Goal: Information Seeking & Learning: Check status

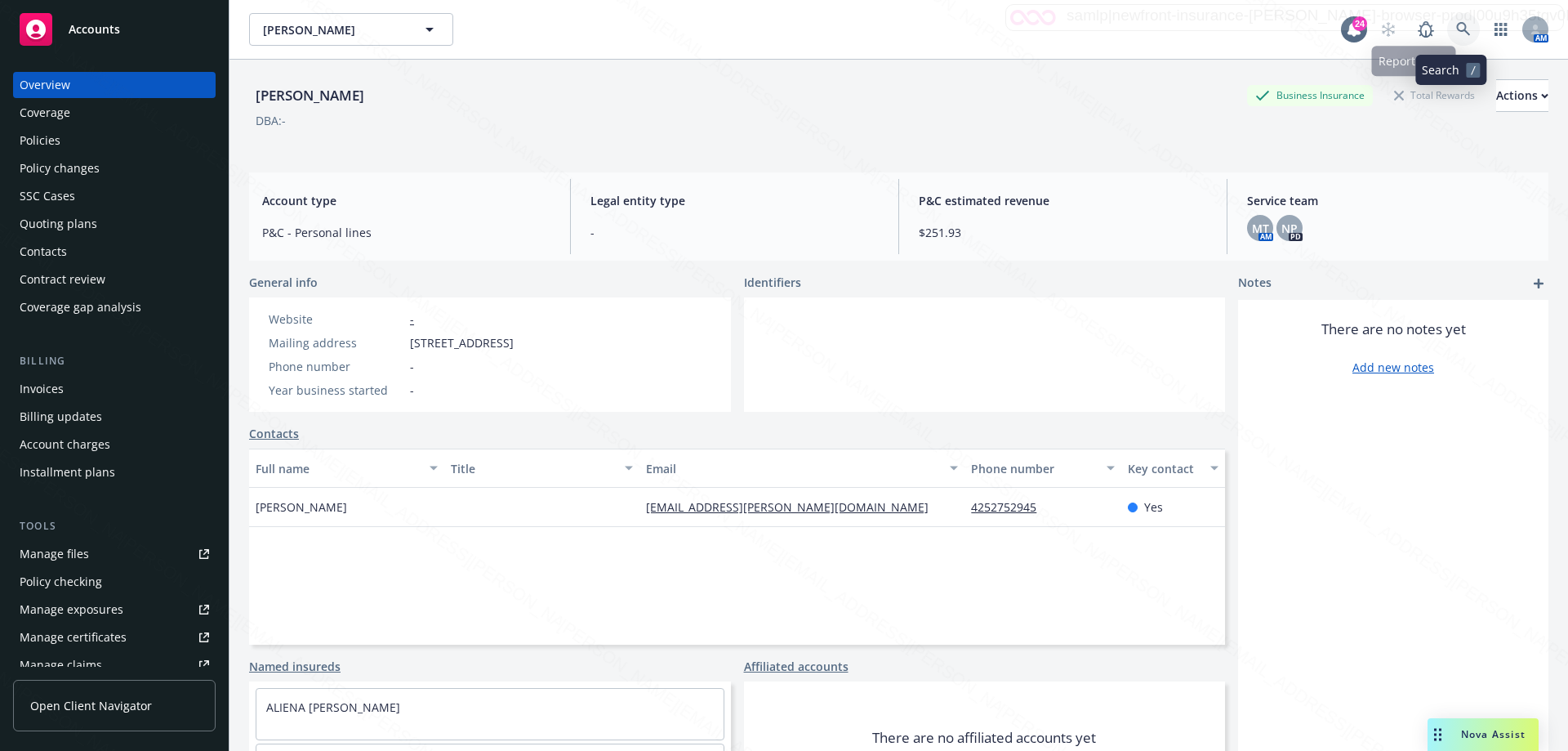
click at [1456, 25] on icon at bounding box center [1463, 29] width 15 height 15
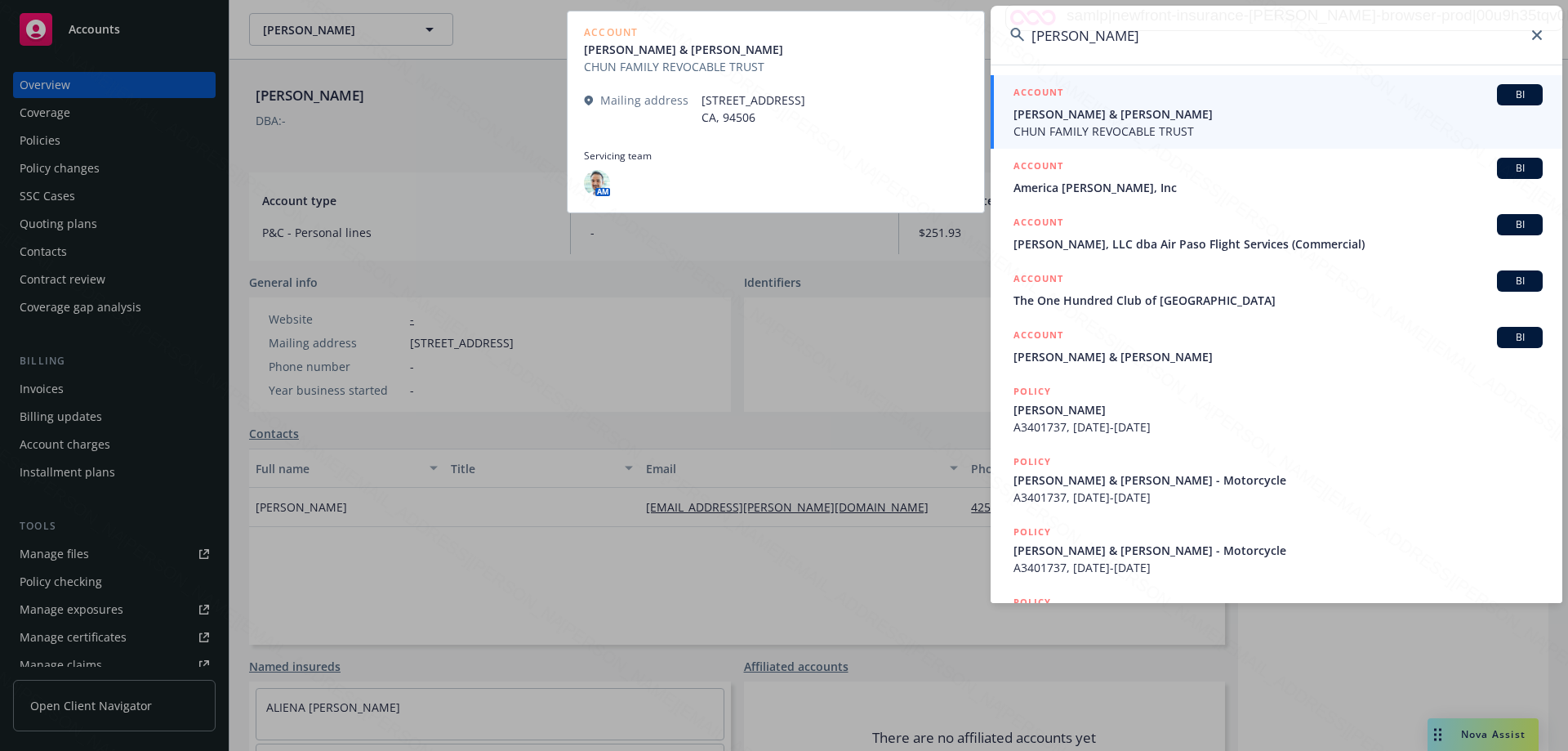
type input "[PERSON_NAME]"
click at [1138, 121] on span "[PERSON_NAME] & [PERSON_NAME]" at bounding box center [1278, 114] width 529 height 17
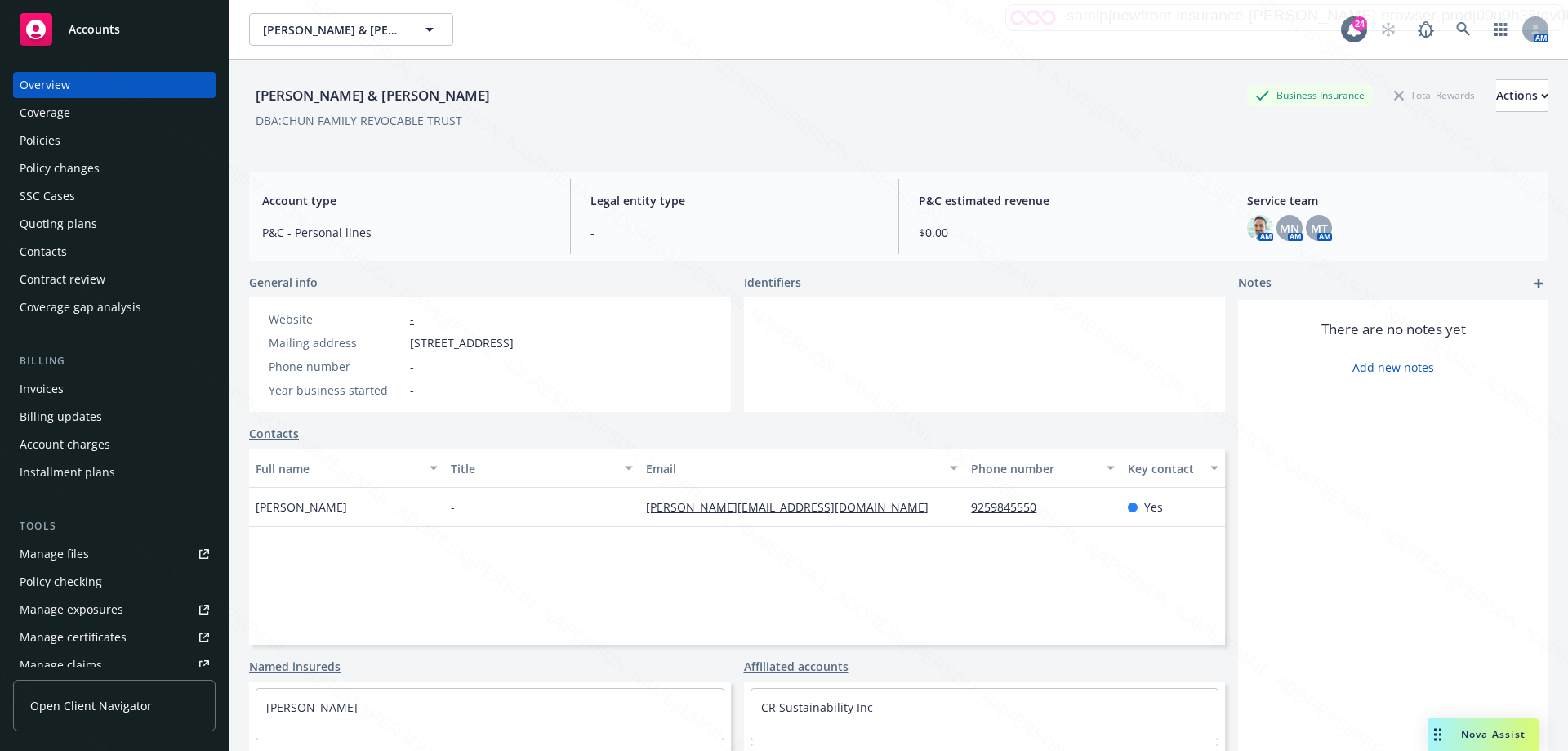
click at [52, 138] on div "Policies" at bounding box center [39, 140] width 41 height 26
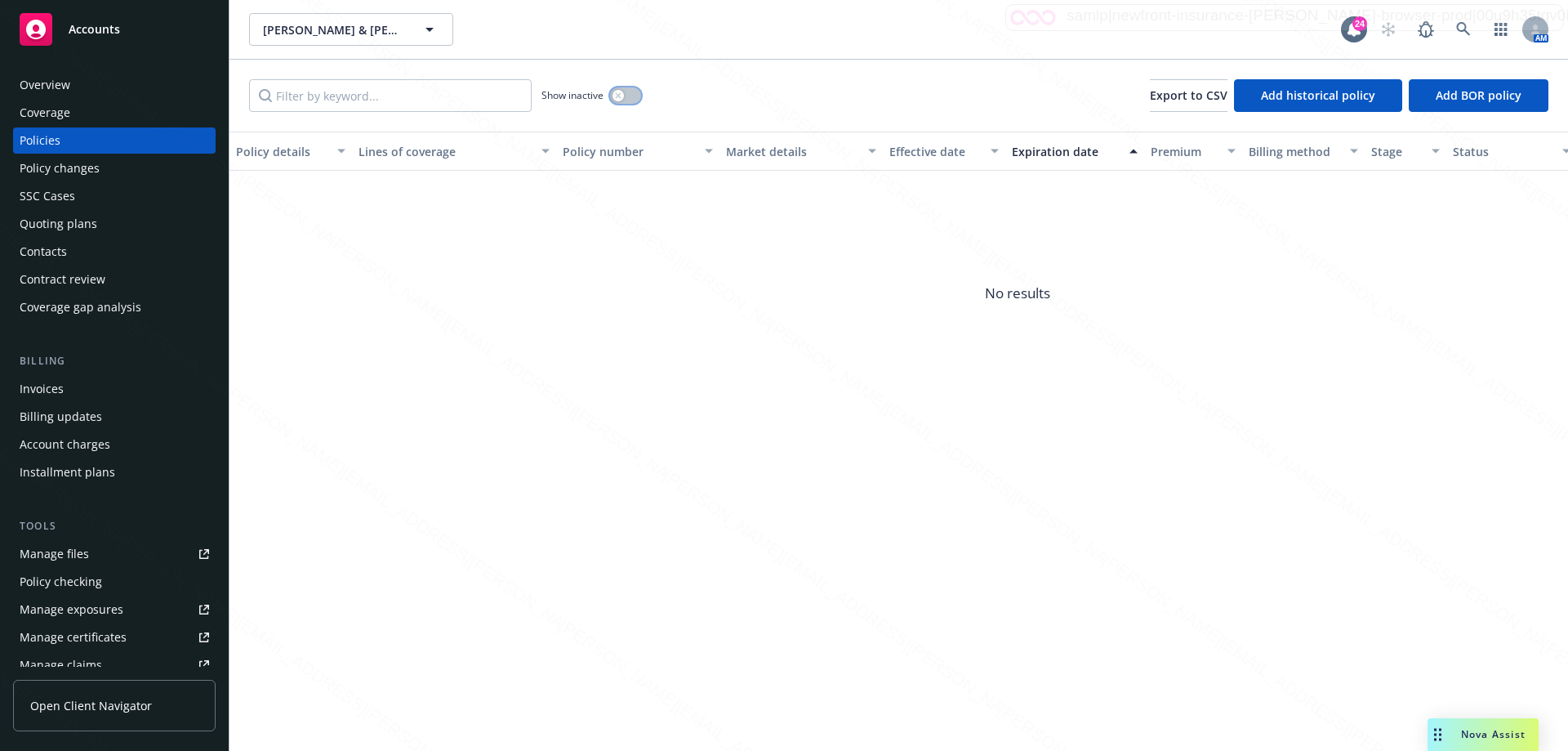
click at [635, 95] on button "button" at bounding box center [625, 95] width 31 height 17
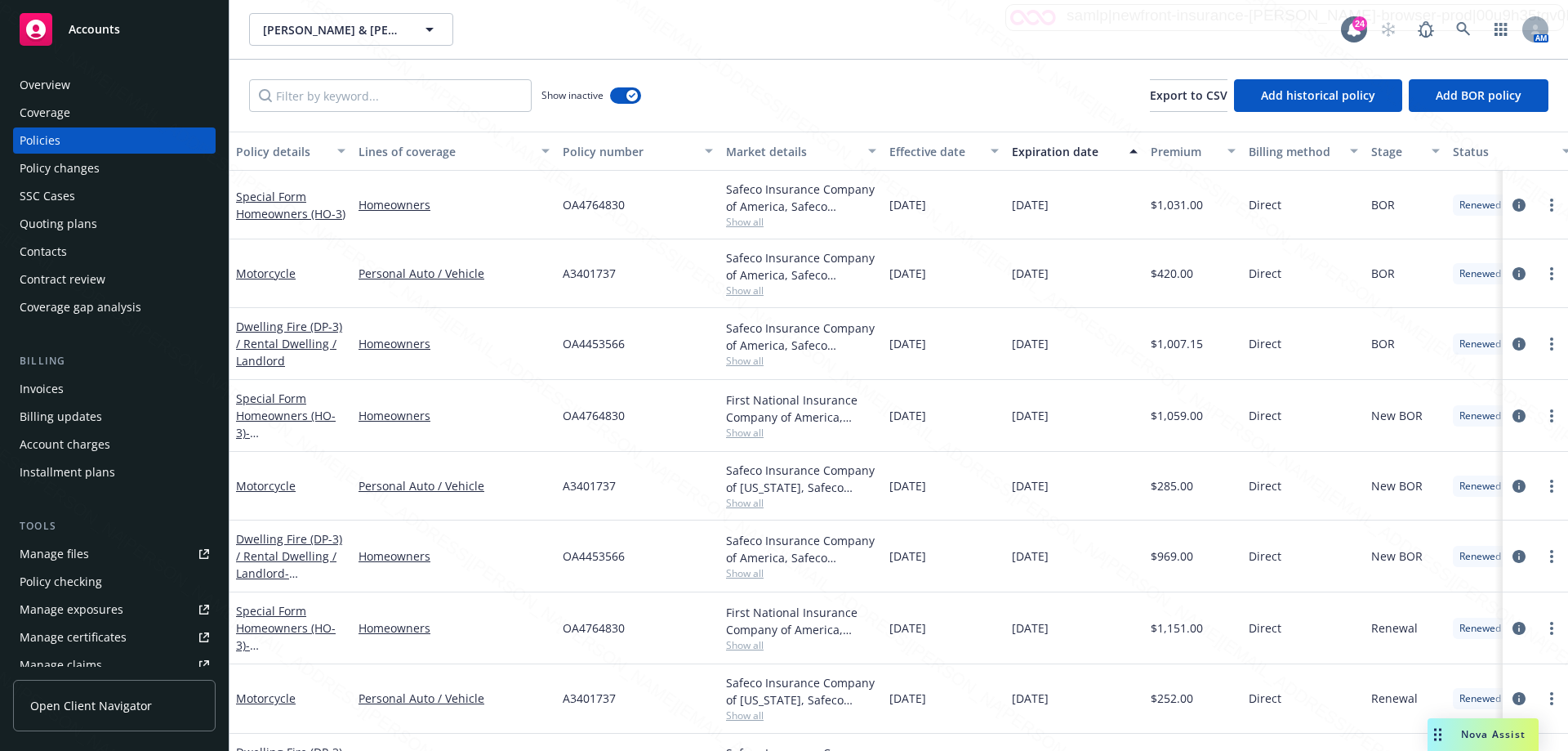
click at [1064, 153] on div "Expiration date" at bounding box center [1065, 152] width 108 height 17
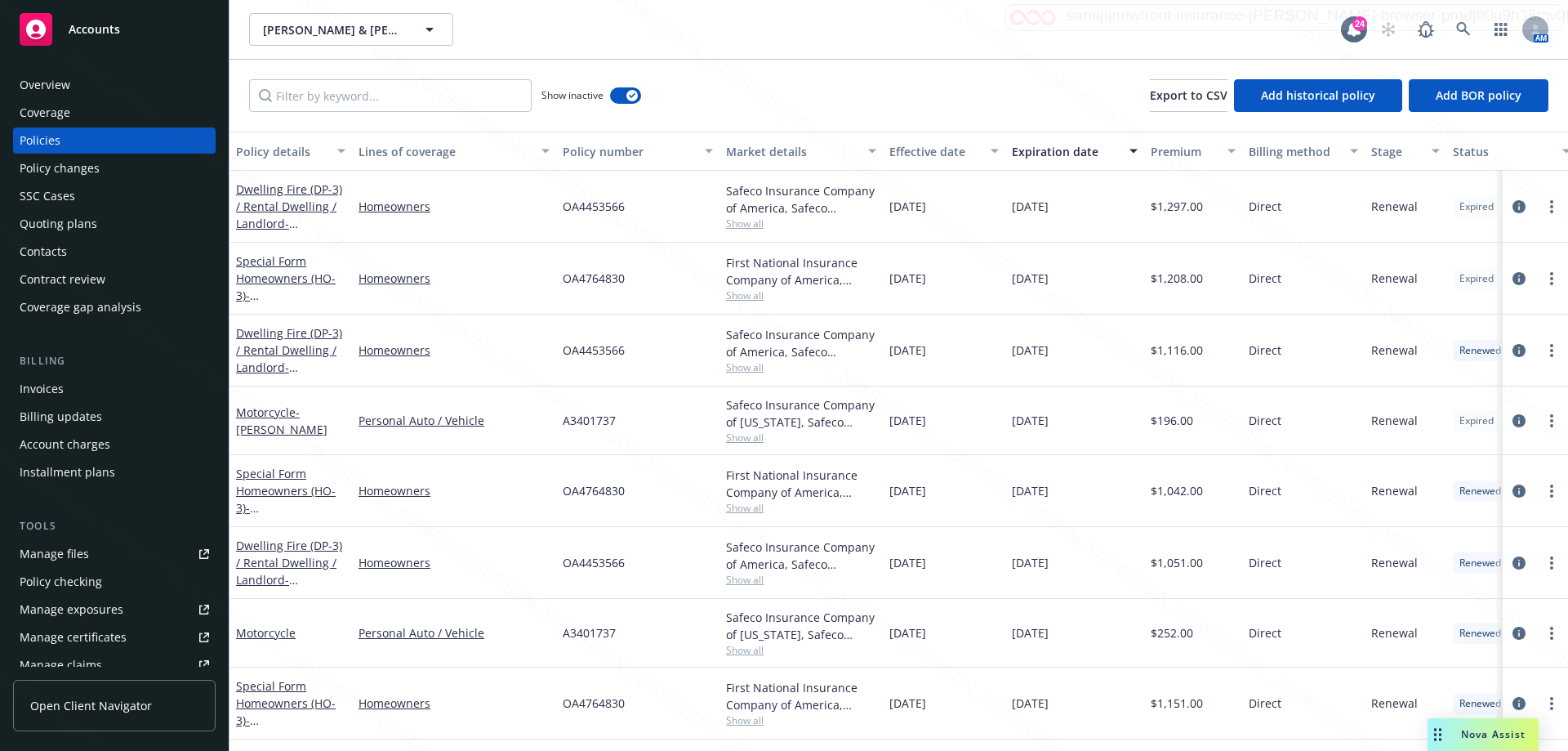
click at [65, 81] on div "Overview" at bounding box center [44, 85] width 51 height 26
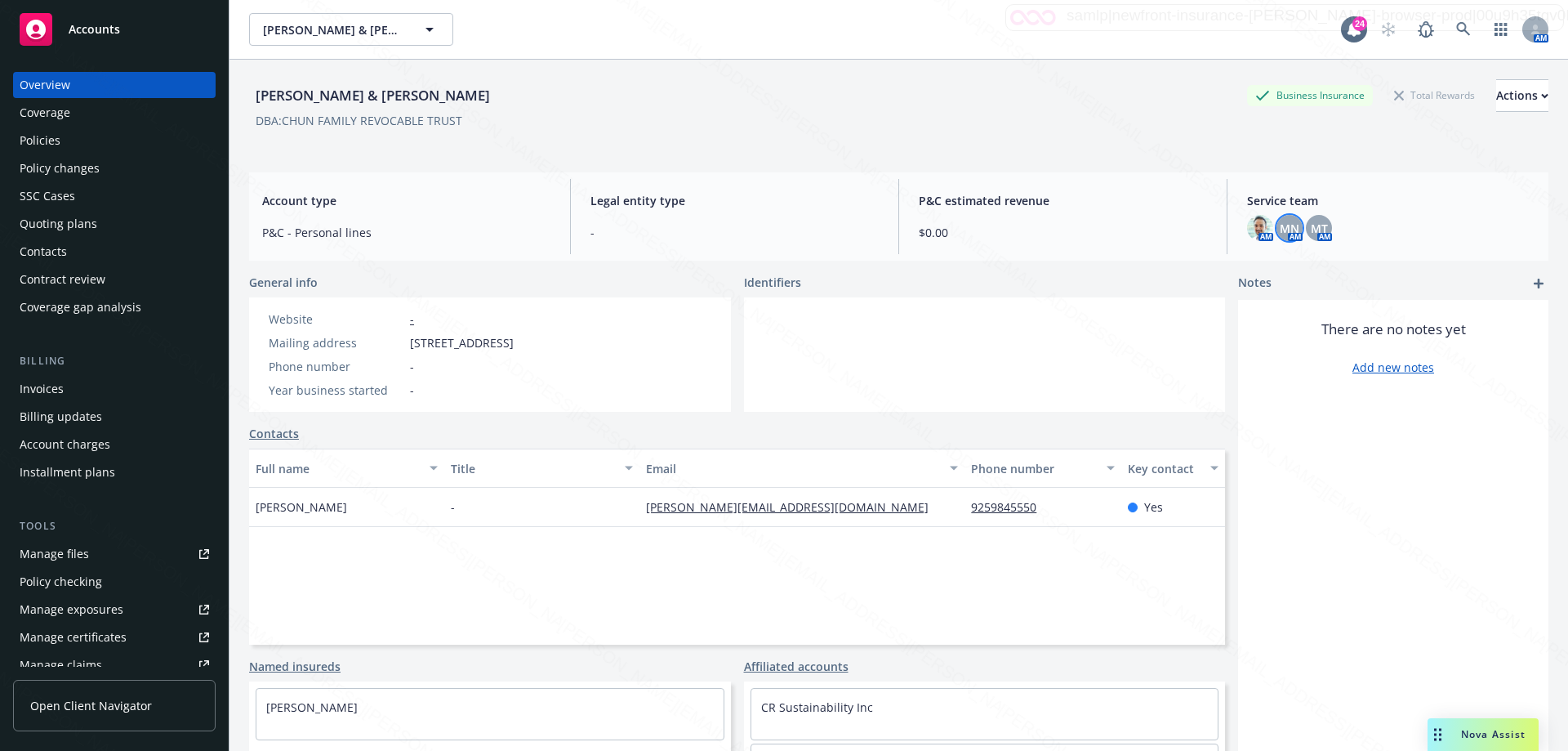
click at [1282, 225] on span "MN" at bounding box center [1289, 229] width 19 height 17
